Goal: Find contact information: Find contact information

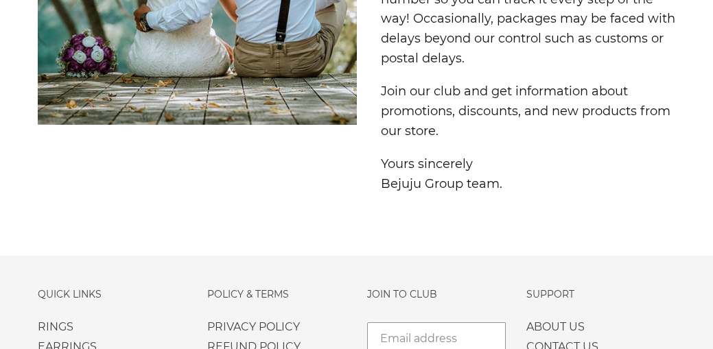
scroll to position [3595, 0]
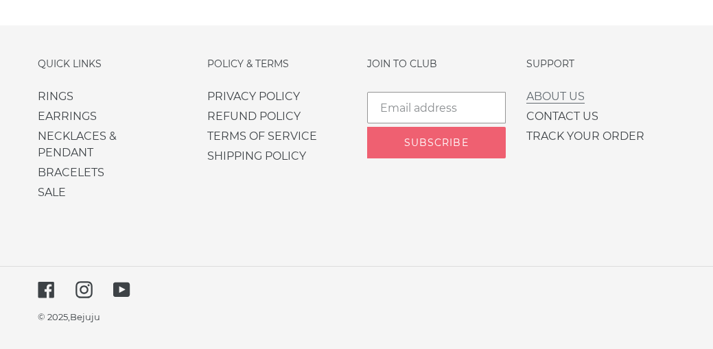
click at [562, 98] on link "ABOUT US" at bounding box center [556, 97] width 58 height 14
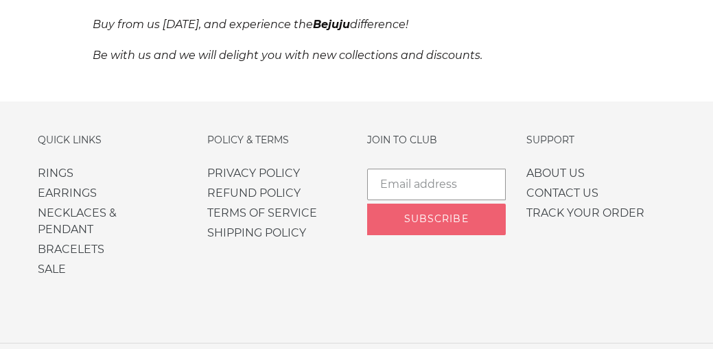
scroll to position [1381, 0]
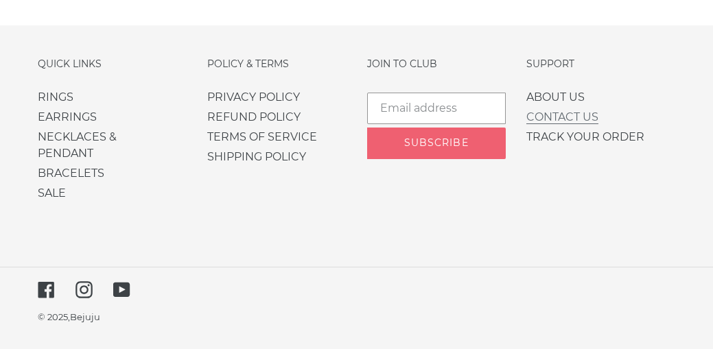
click at [550, 117] on link "CONTACT US" at bounding box center [563, 118] width 72 height 14
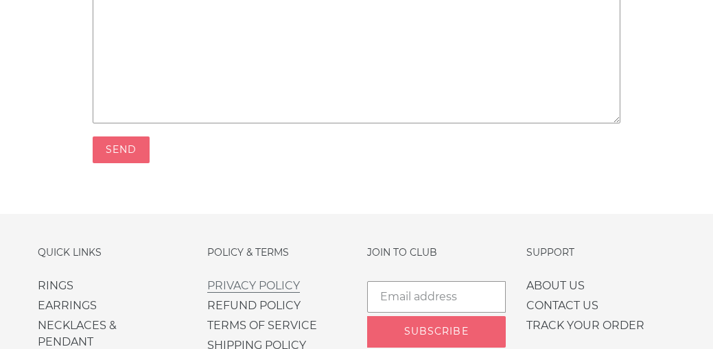
scroll to position [944, 0]
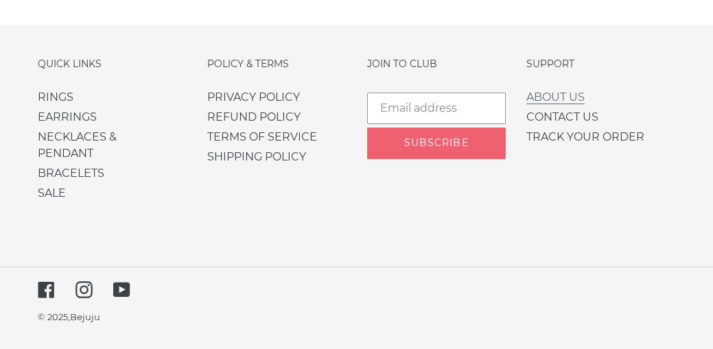
click at [553, 94] on link "ABOUT US" at bounding box center [556, 98] width 58 height 14
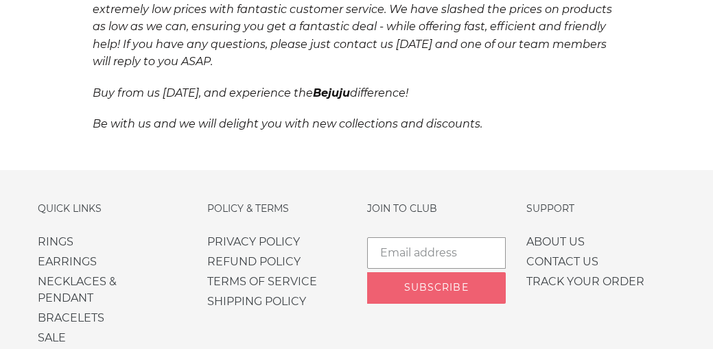
scroll to position [1381, 0]
